Goal: Information Seeking & Learning: Learn about a topic

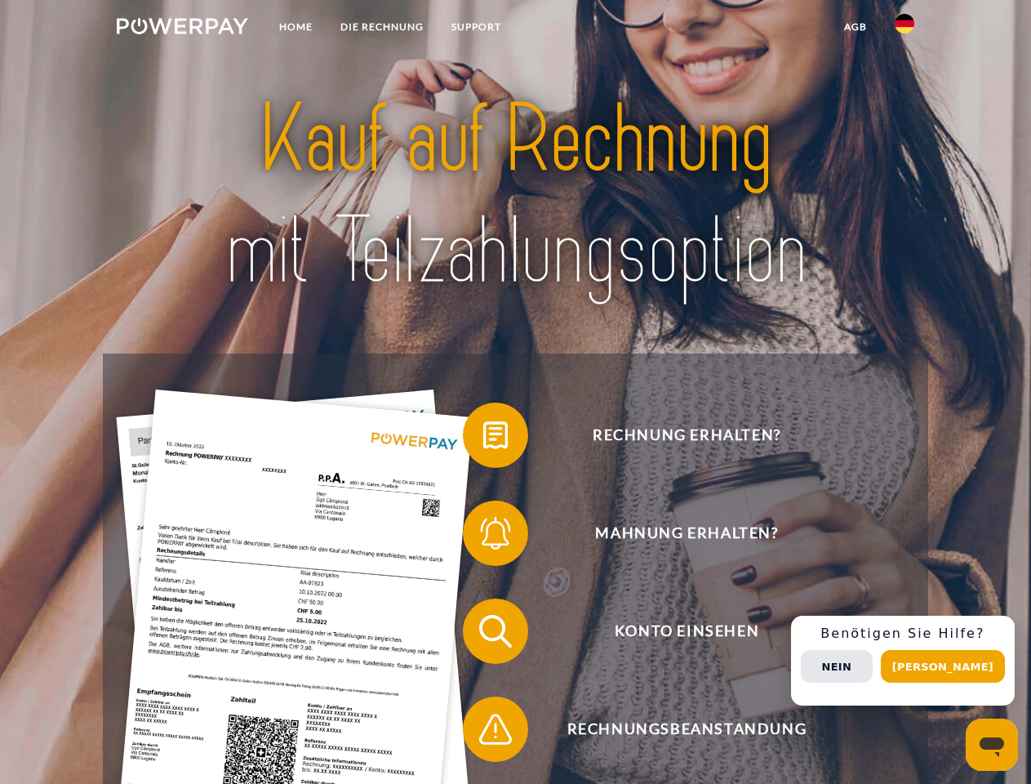
click at [182, 29] on img at bounding box center [182, 26] width 131 height 16
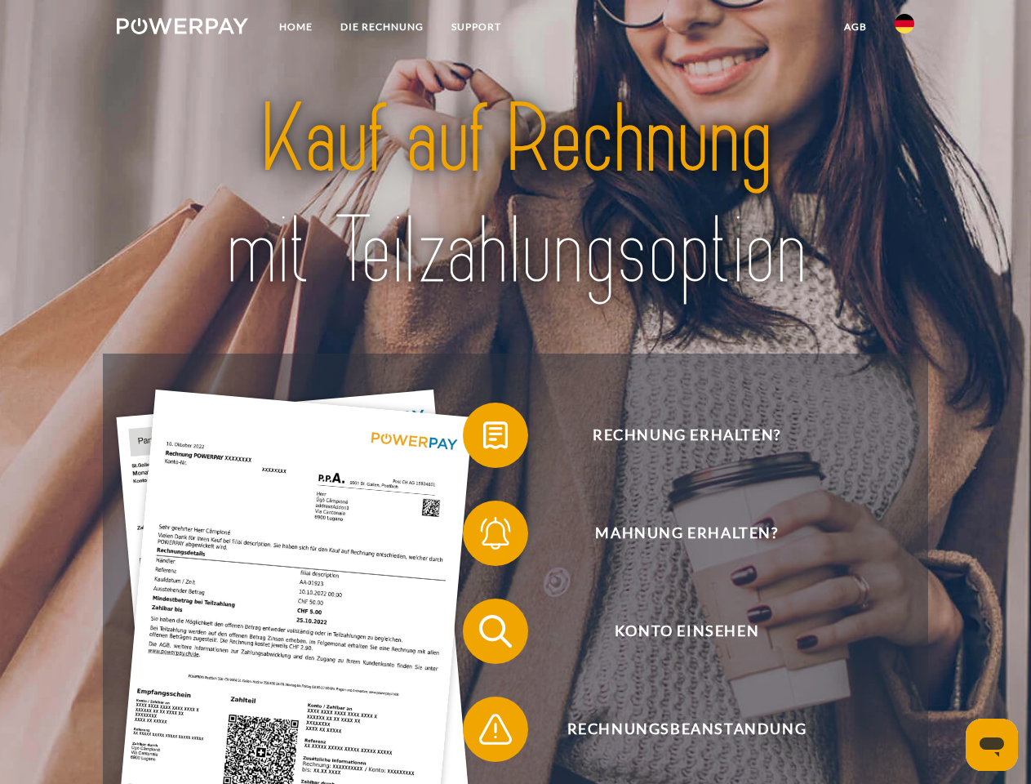
click at [905, 29] on img at bounding box center [905, 24] width 20 height 20
click at [855, 27] on link "agb" at bounding box center [855, 26] width 51 height 29
click at [483, 438] on span at bounding box center [471, 435] width 82 height 82
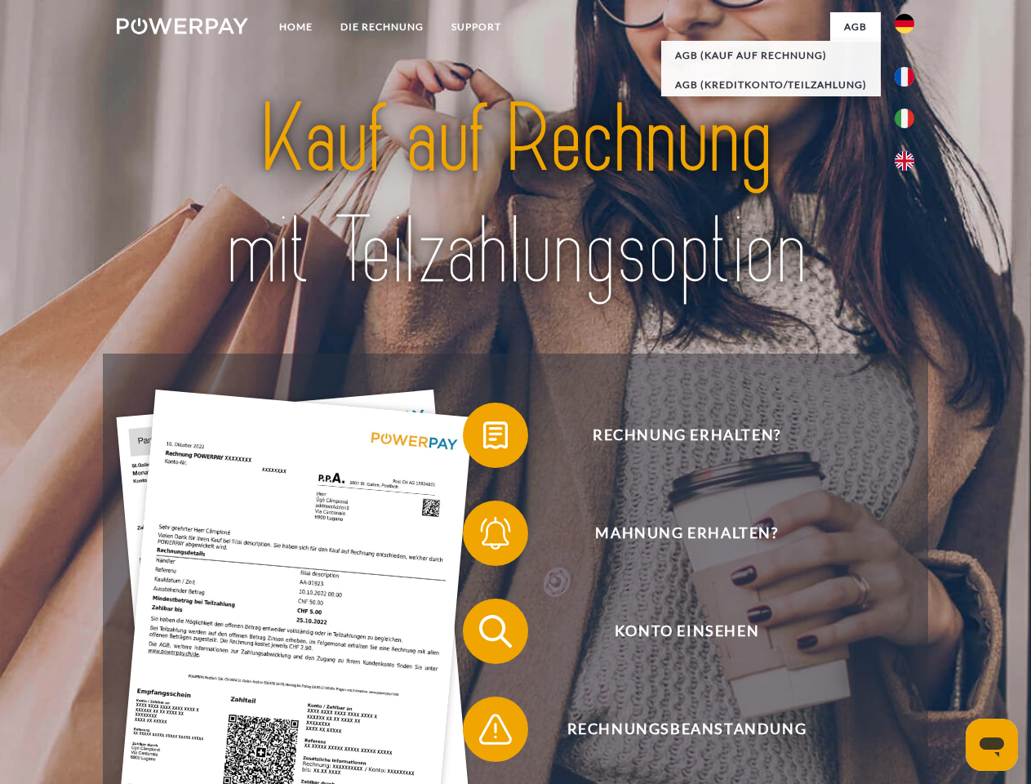
click at [483, 536] on span at bounding box center [471, 533] width 82 height 82
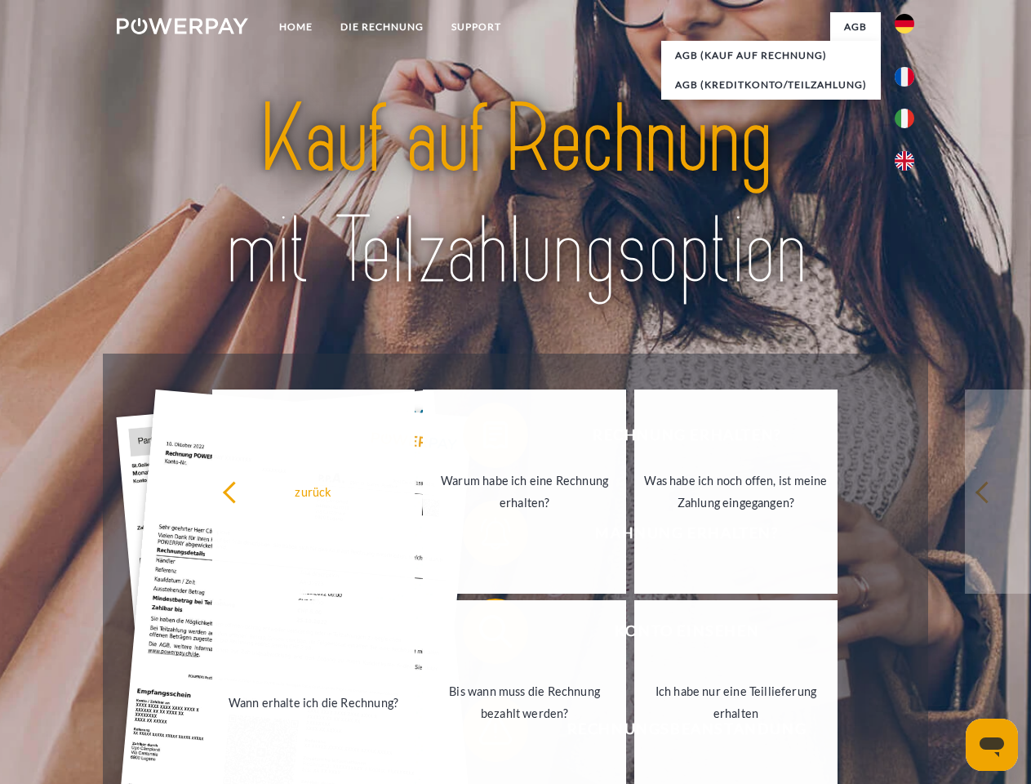
click at [483, 634] on link "Bis wann muss die Rechnung bezahlt werden?" at bounding box center [524, 702] width 203 height 204
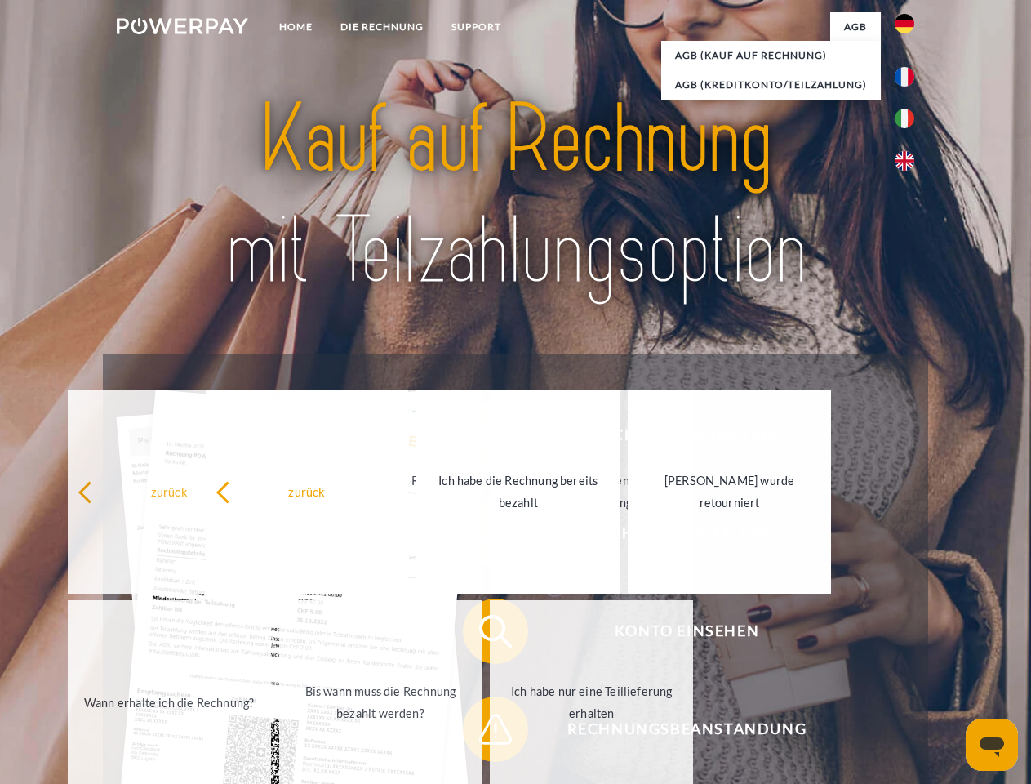
click at [483, 732] on span at bounding box center [471, 729] width 82 height 82
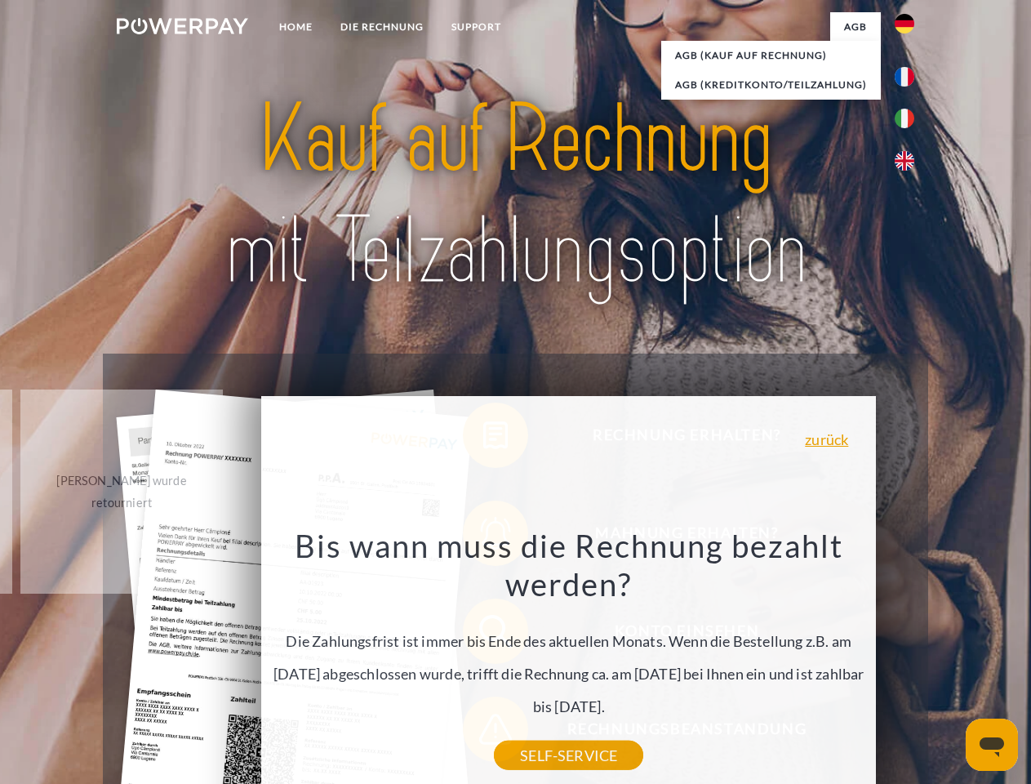
click at [909, 660] on div "Rechnung erhalten? Mahnung erhalten? Konto einsehen" at bounding box center [515, 680] width 825 height 653
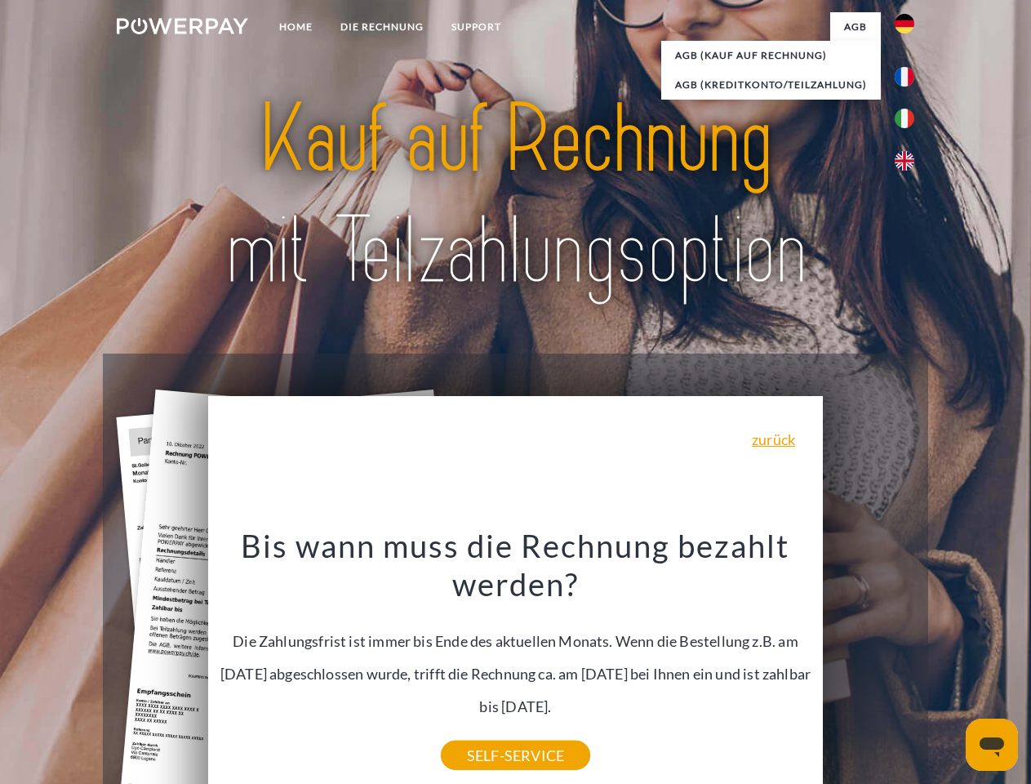
click at [869, 664] on span "Konto einsehen" at bounding box center [687, 630] width 400 height 65
click at [949, 666] on header "Home DIE RECHNUNG SUPPORT" at bounding box center [515, 563] width 1031 height 1127
